Goal: Task Accomplishment & Management: Manage account settings

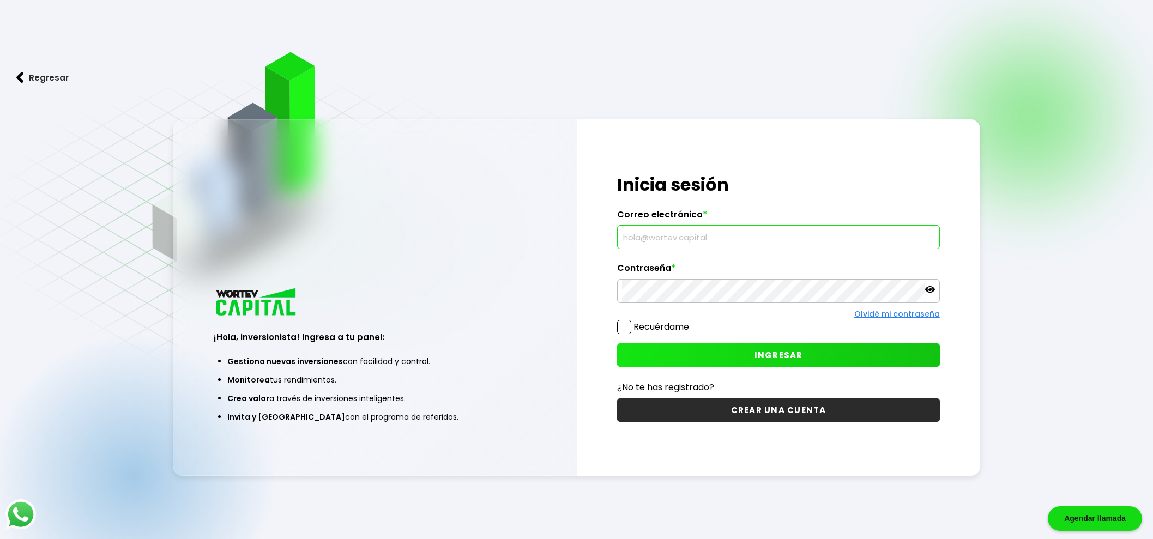
click at [714, 233] on input "text" at bounding box center [778, 237] width 312 height 23
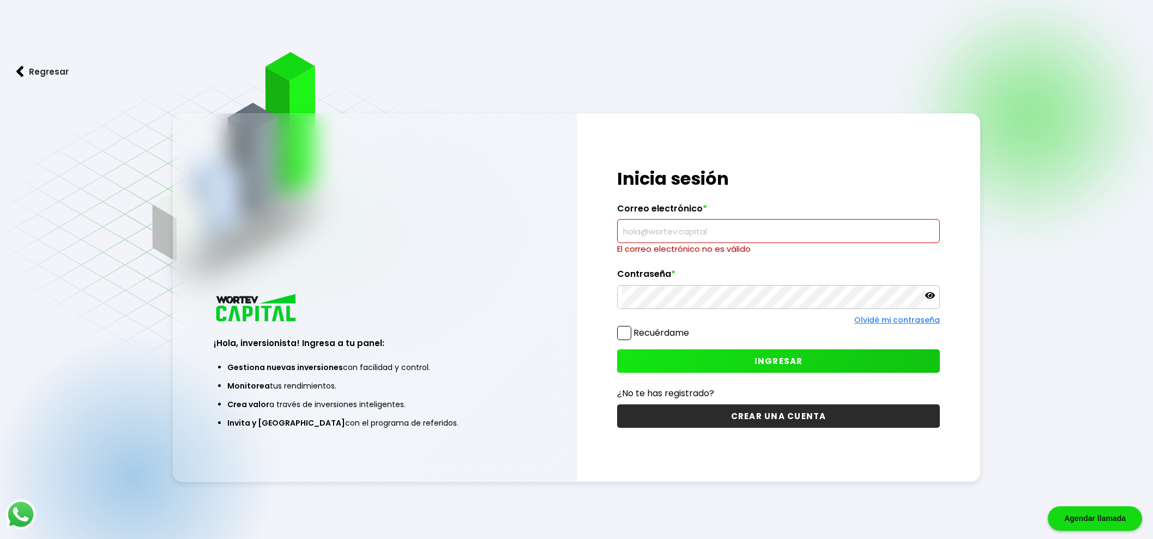
type input "[EMAIL_ADDRESS][DOMAIN_NAME]"
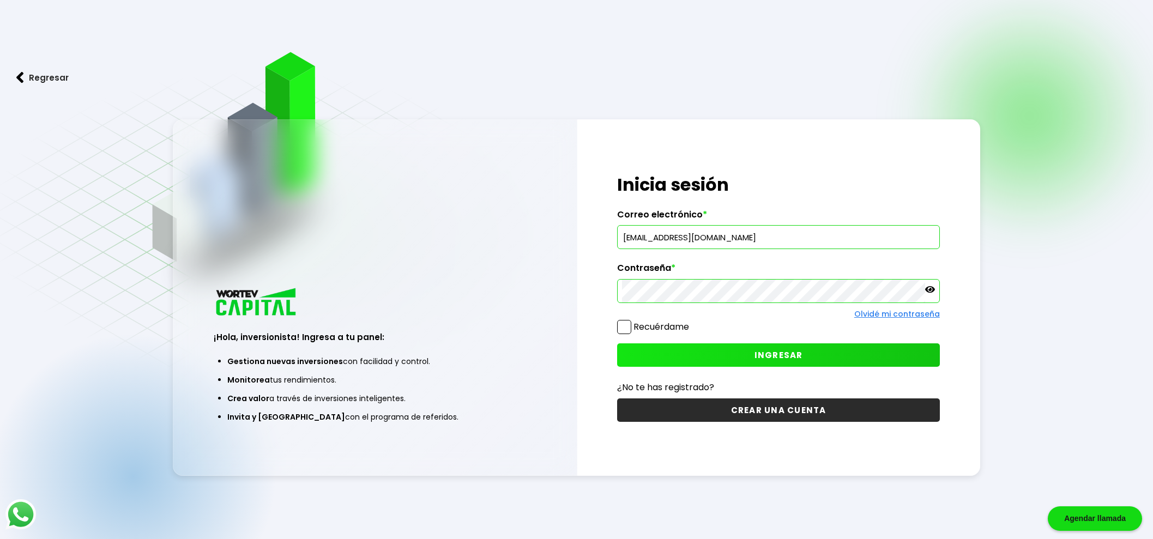
click at [629, 322] on span at bounding box center [624, 327] width 14 height 14
click at [691, 322] on input "Recuérdame" at bounding box center [691, 322] width 0 height 0
click at [800, 347] on button "INGRESAR" at bounding box center [778, 354] width 322 height 23
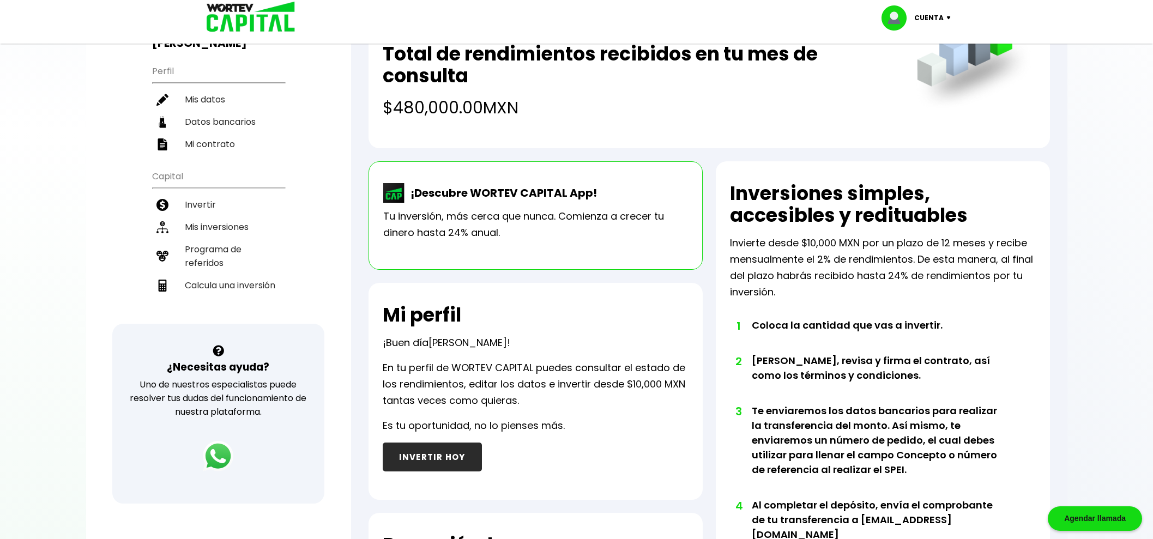
scroll to position [136, 0]
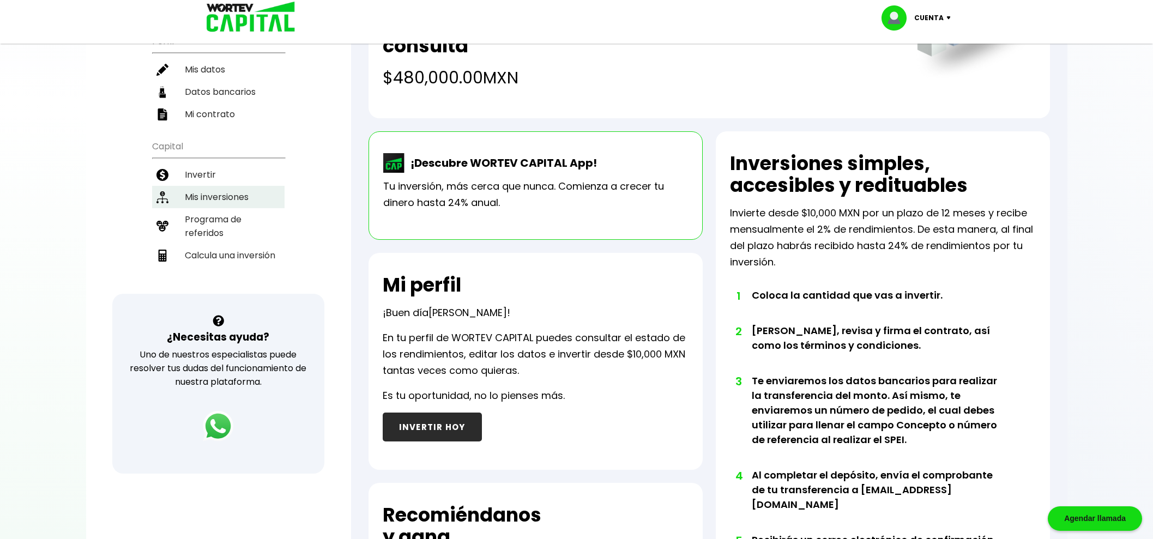
click at [230, 186] on li "Mis inversiones" at bounding box center [218, 197] width 132 height 22
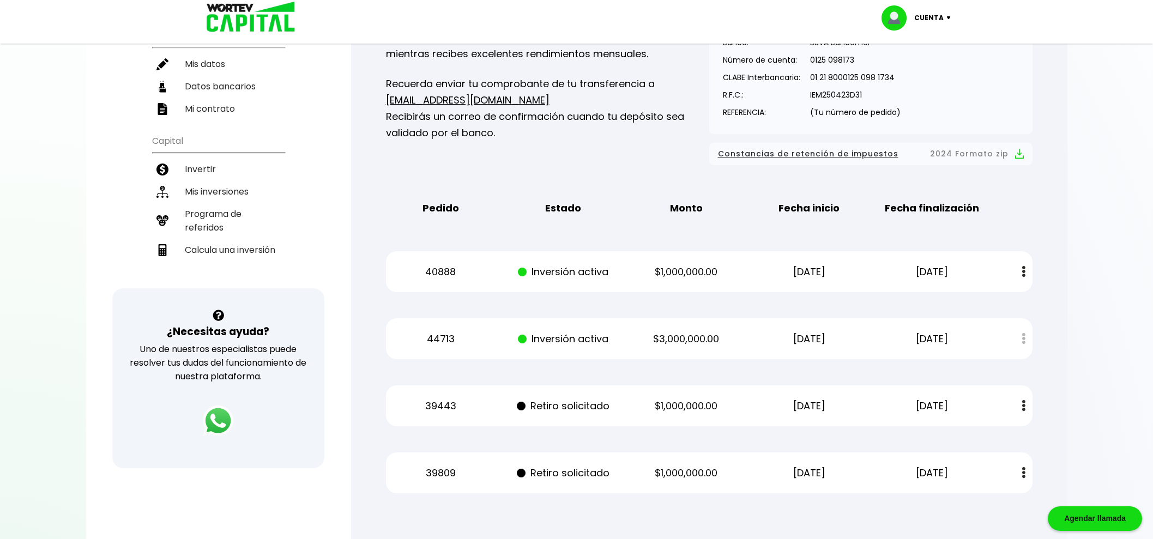
scroll to position [204, 0]
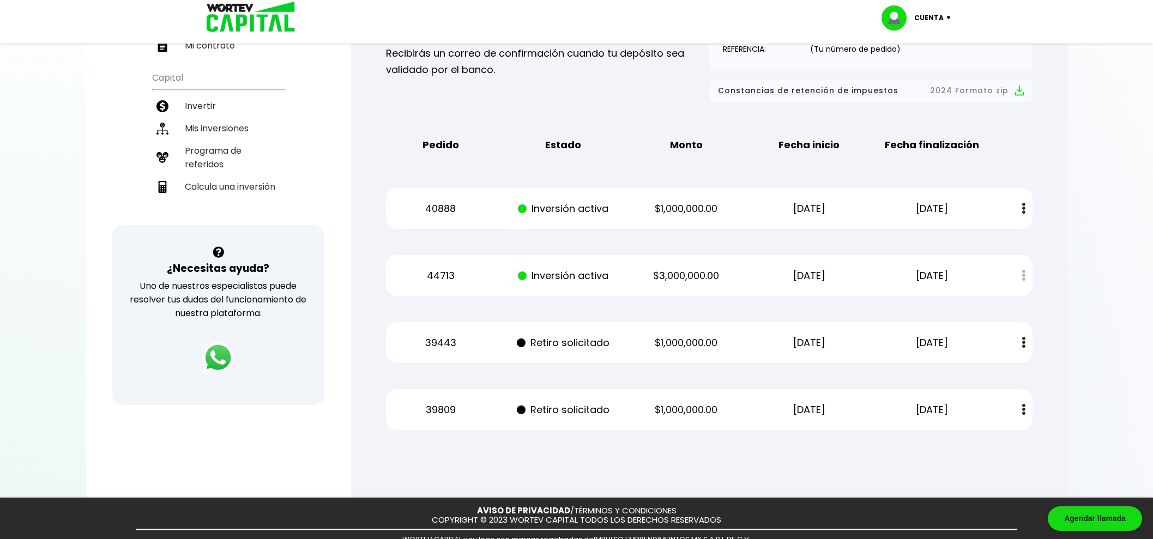
click at [1023, 343] on img at bounding box center [1023, 342] width 3 height 11
click at [1069, 344] on div at bounding box center [576, 269] width 1153 height 539
click at [1091, 323] on div at bounding box center [576, 269] width 1153 height 539
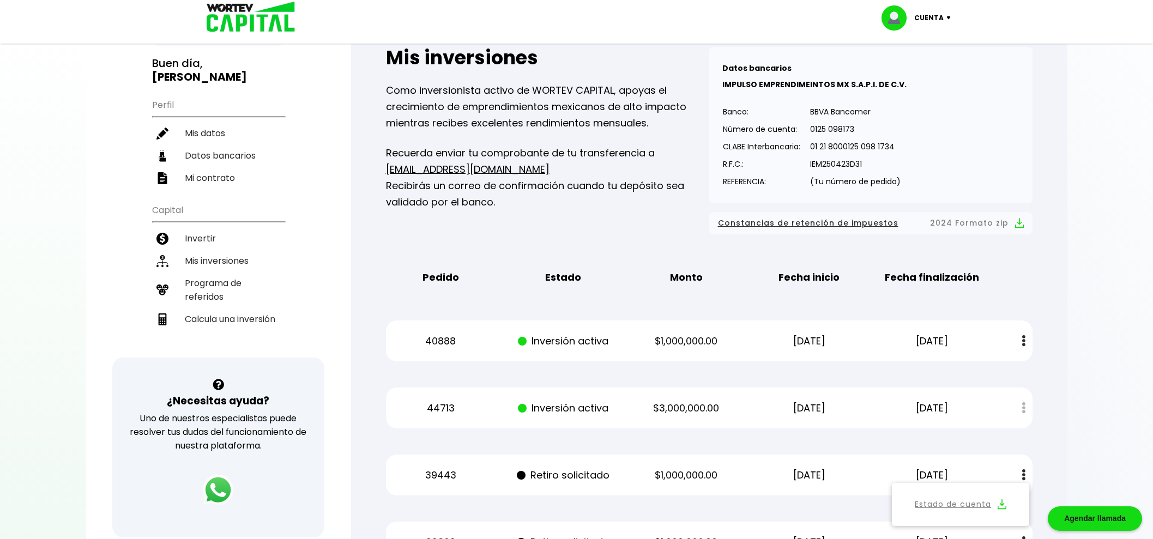
scroll to position [136, 0]
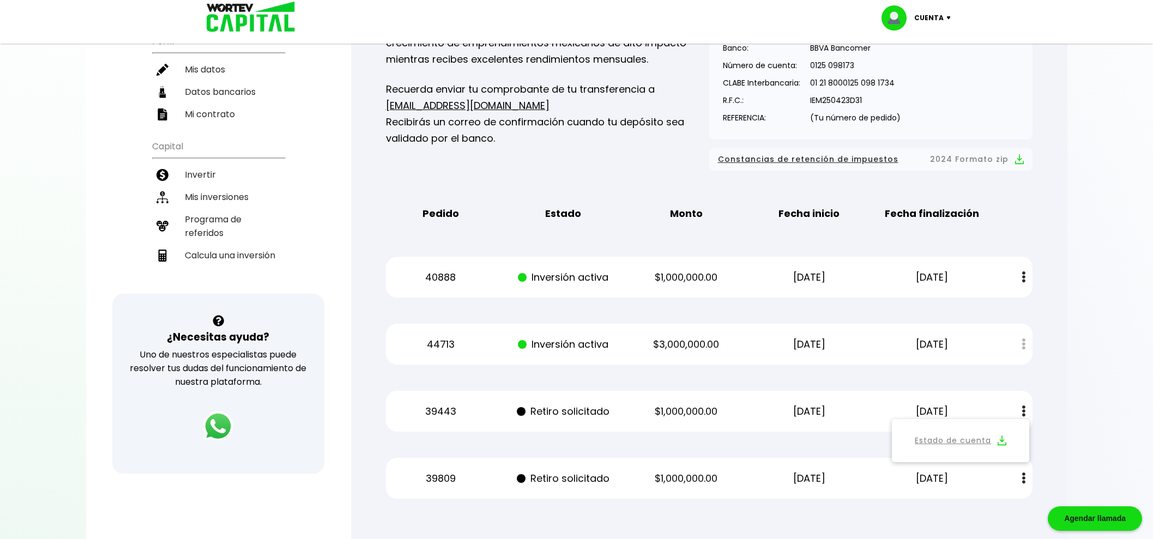
click at [588, 81] on p "Recuerda enviar tu comprobante de tu transferencia a [EMAIL_ADDRESS][DOMAIN_NAM…" at bounding box center [547, 113] width 323 height 65
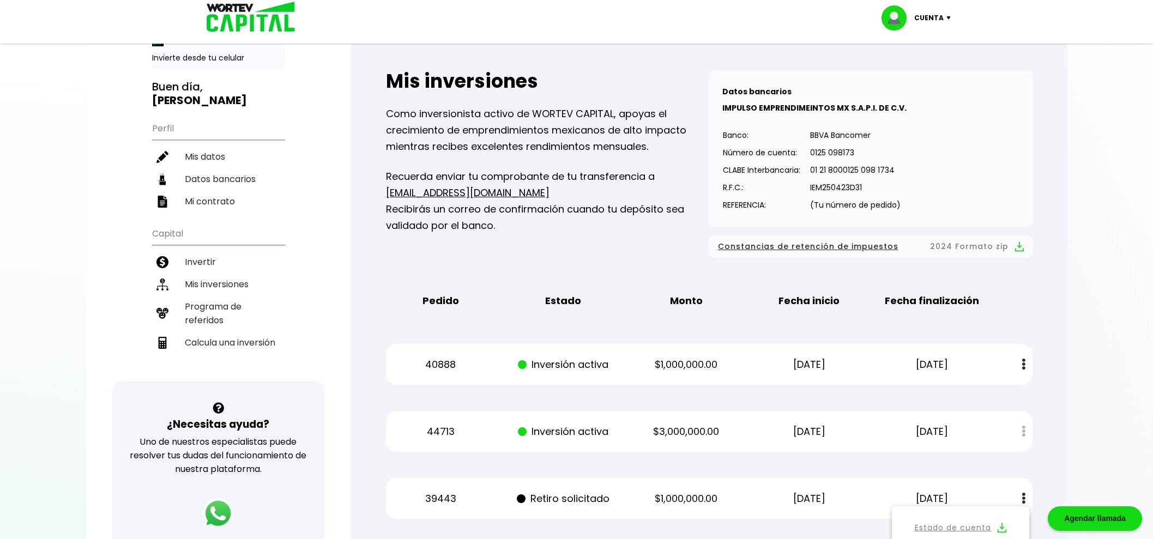
scroll to position [244, 0]
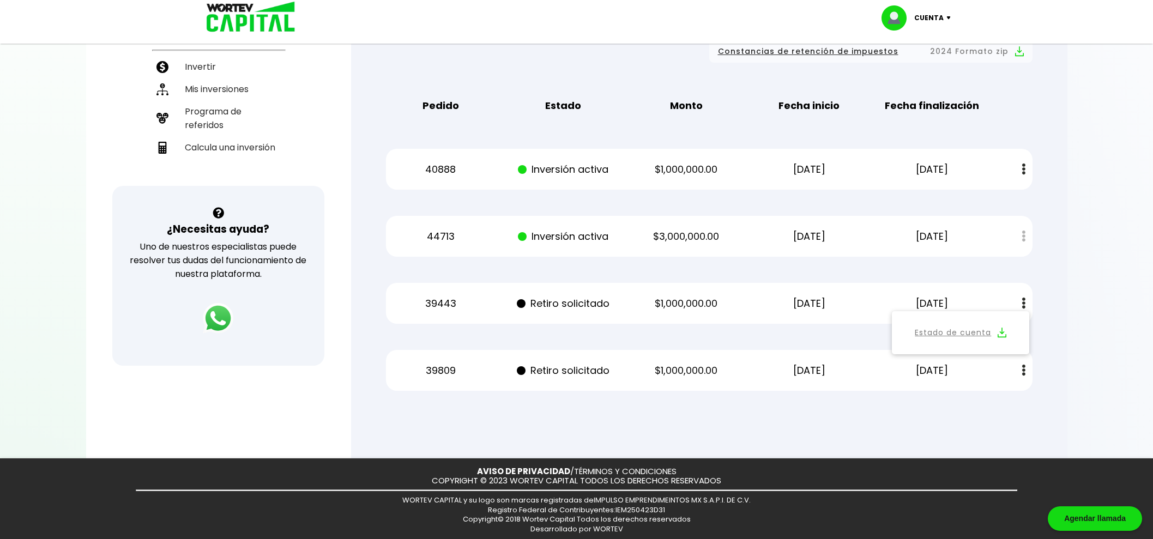
click at [1113, 254] on div at bounding box center [576, 269] width 1153 height 539
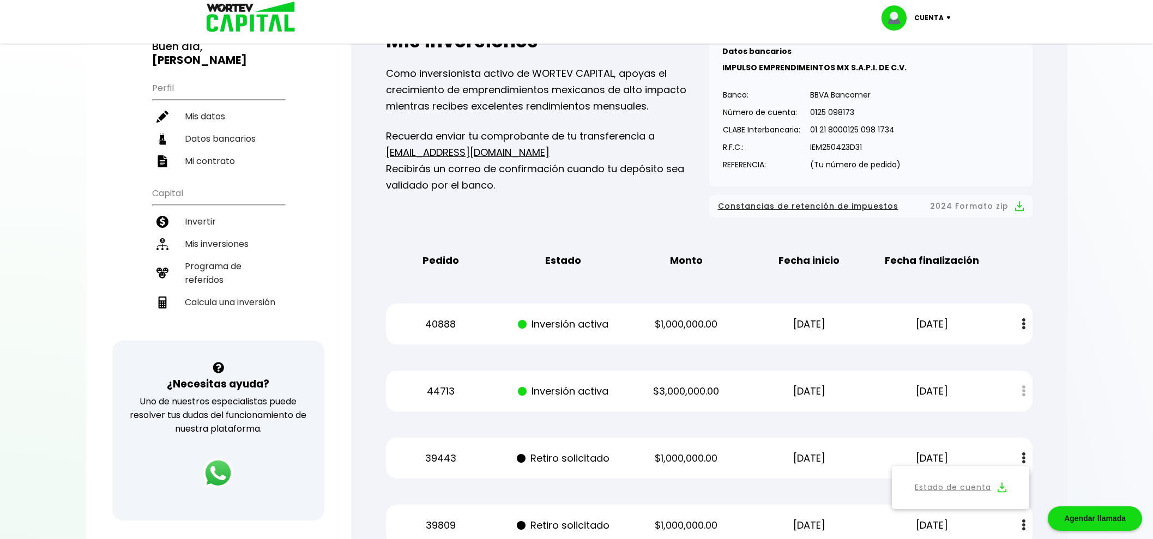
scroll to position [0, 0]
